Goal: Transaction & Acquisition: Purchase product/service

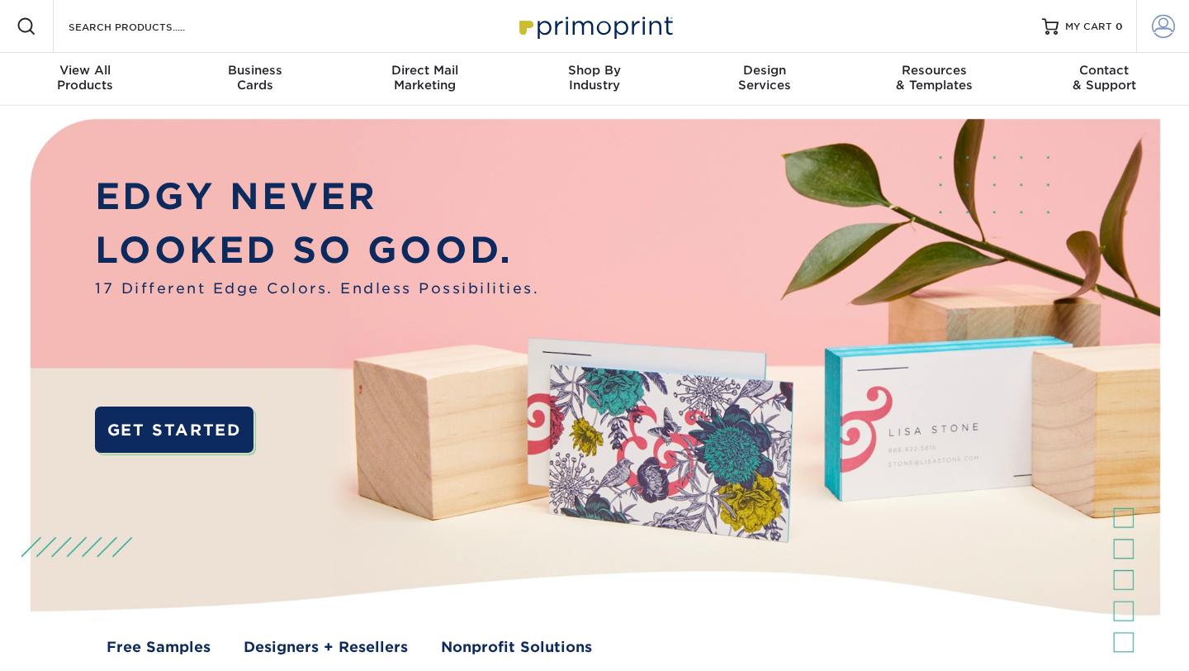
click at [1164, 29] on span at bounding box center [1163, 26] width 23 height 23
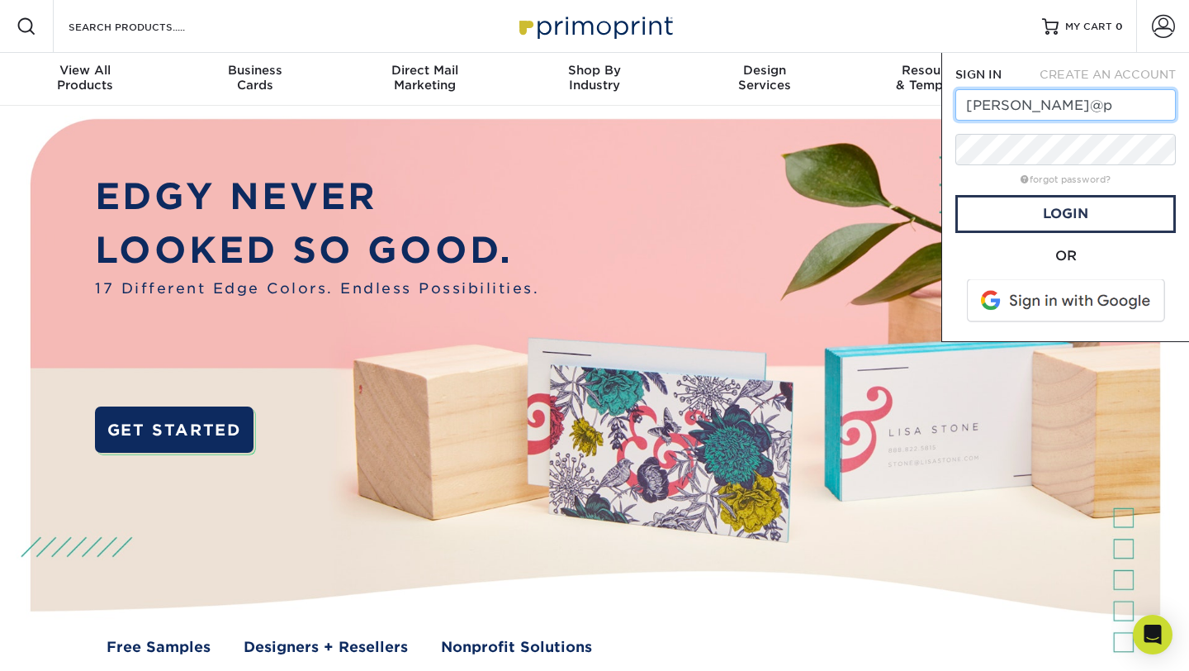
type input "caroline@perrysjewelry.com"
click at [1031, 213] on link "Login" at bounding box center [1066, 214] width 221 height 38
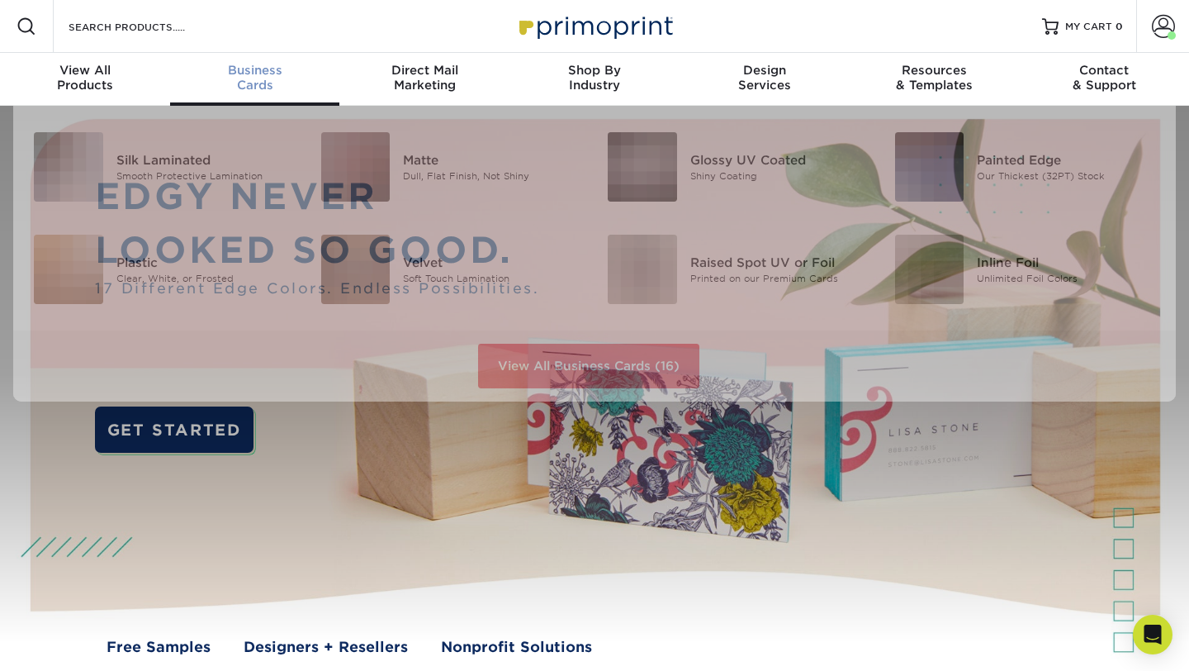
click at [255, 84] on div "Business Cards" at bounding box center [255, 78] width 170 height 30
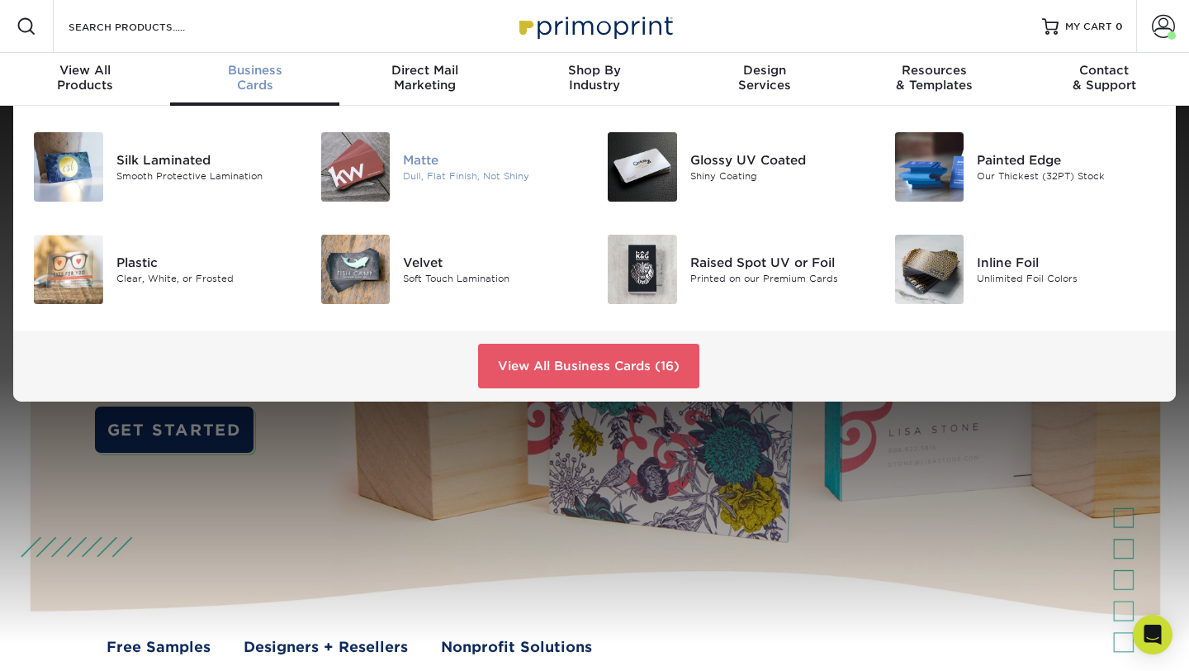
click at [398, 149] on div at bounding box center [356, 166] width 96 height 69
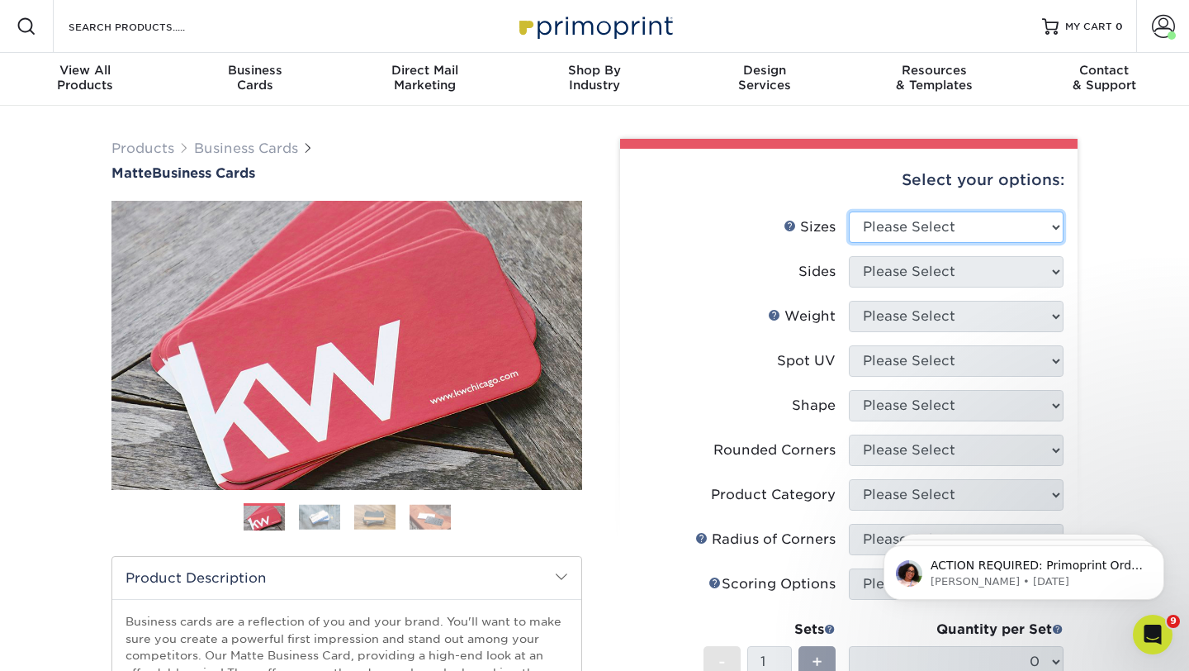
click at [937, 219] on select "Please Select 1.5" x 3.5" - Mini 1.75" x 3.5" - Mini 2" x 2" - Square 2" x 3" -…" at bounding box center [956, 226] width 215 height 31
